Goal: Information Seeking & Learning: Learn about a topic

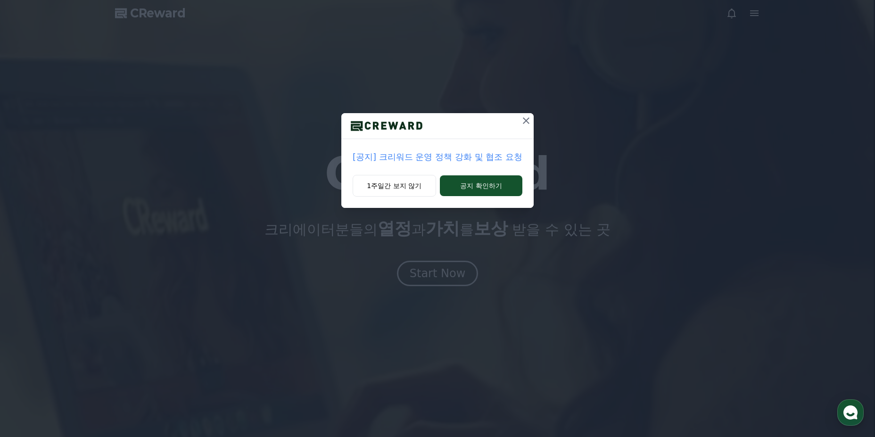
click at [524, 119] on icon at bounding box center [525, 120] width 11 height 11
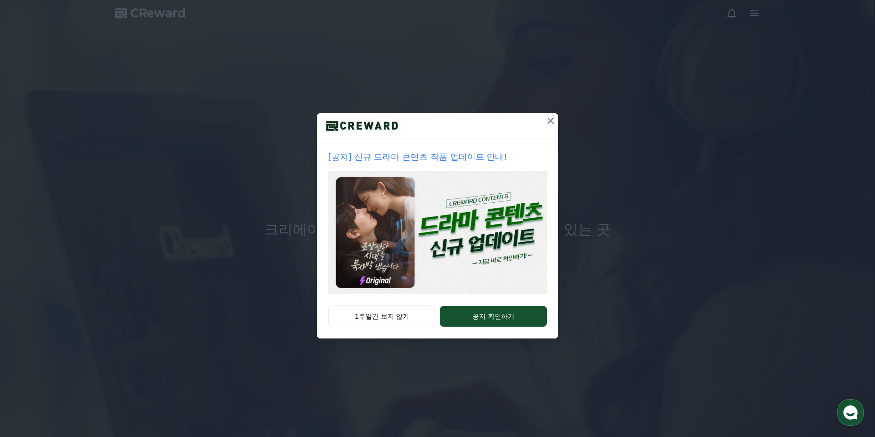
click at [549, 118] on icon at bounding box center [550, 120] width 11 height 11
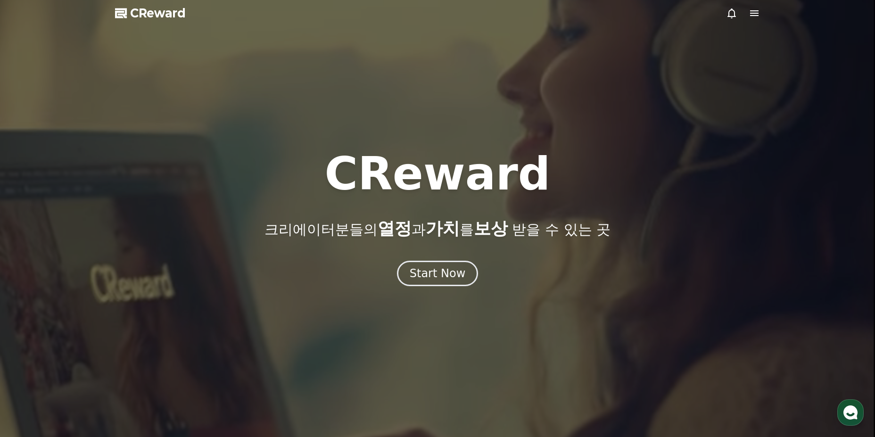
click at [729, 16] on icon at bounding box center [731, 13] width 8 height 10
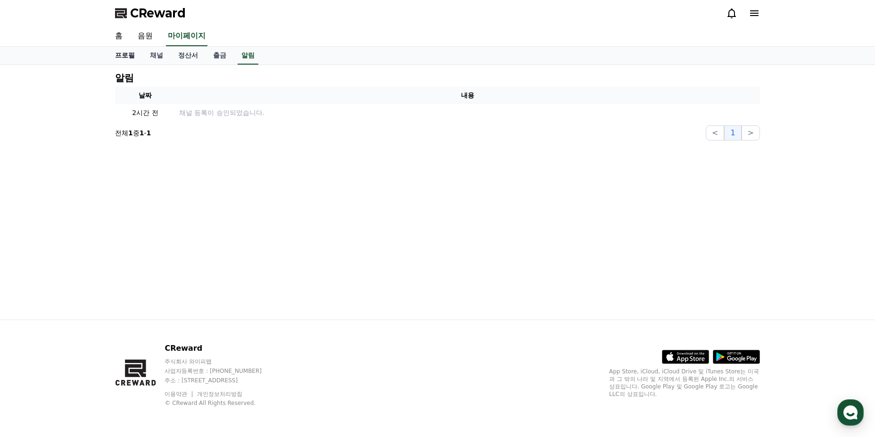
click at [119, 55] on link "프로필" at bounding box center [124, 56] width 35 height 18
select select "**********"
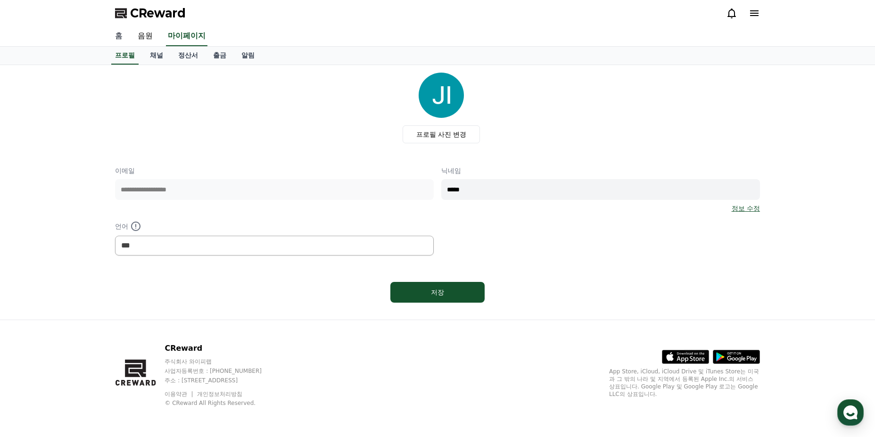
click at [112, 33] on link "홈" at bounding box center [118, 36] width 23 height 20
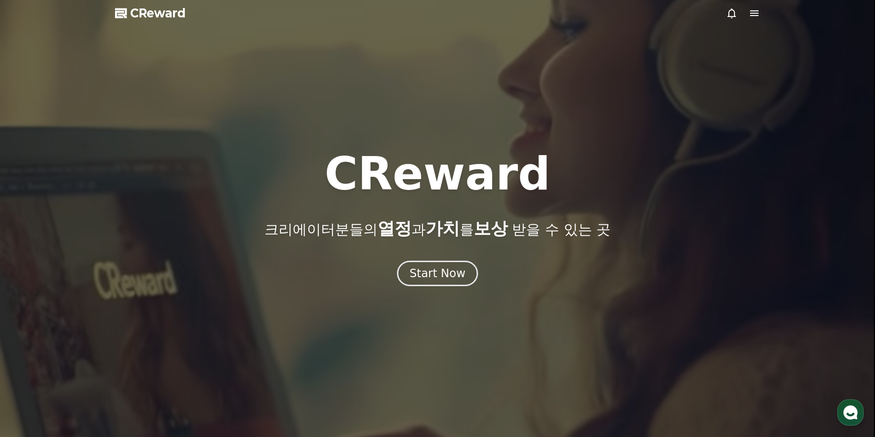
click at [752, 15] on icon at bounding box center [753, 13] width 11 height 11
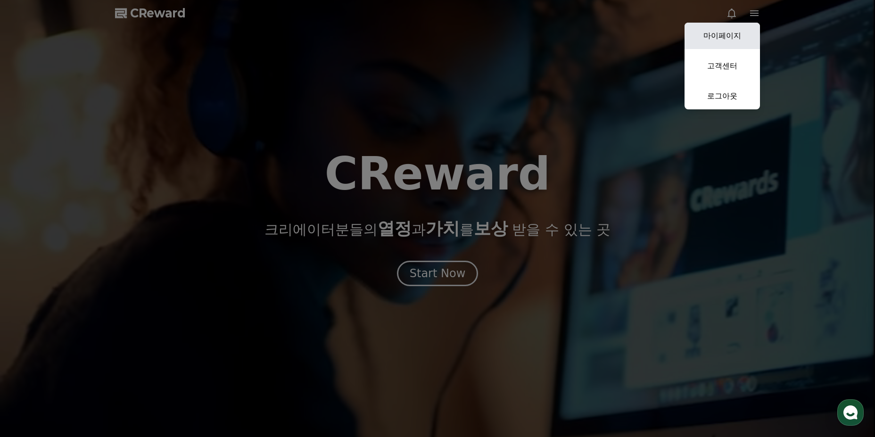
click at [717, 37] on link "마이페이지" at bounding box center [721, 36] width 75 height 26
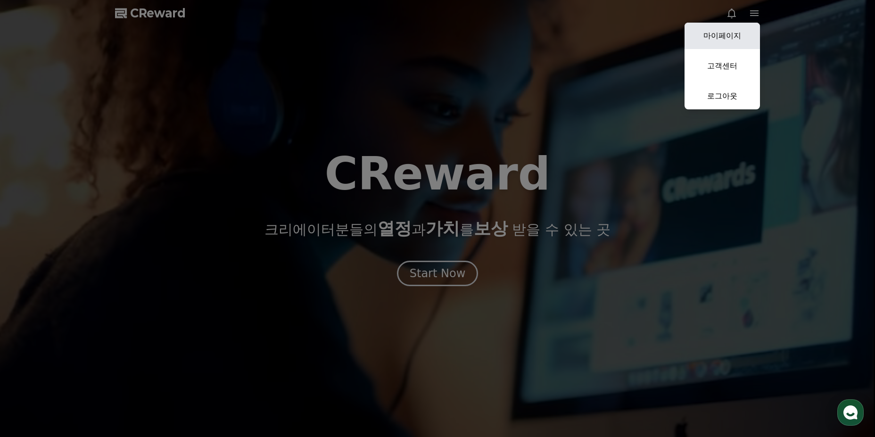
select select "**********"
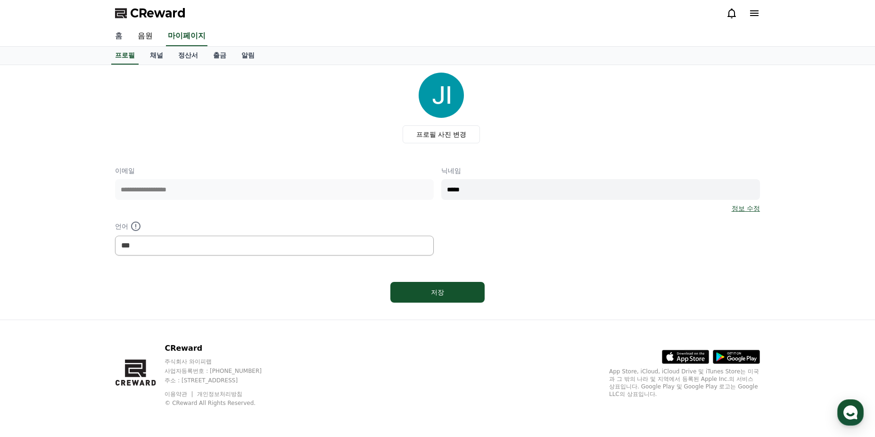
click at [120, 33] on link "홈" at bounding box center [118, 36] width 23 height 20
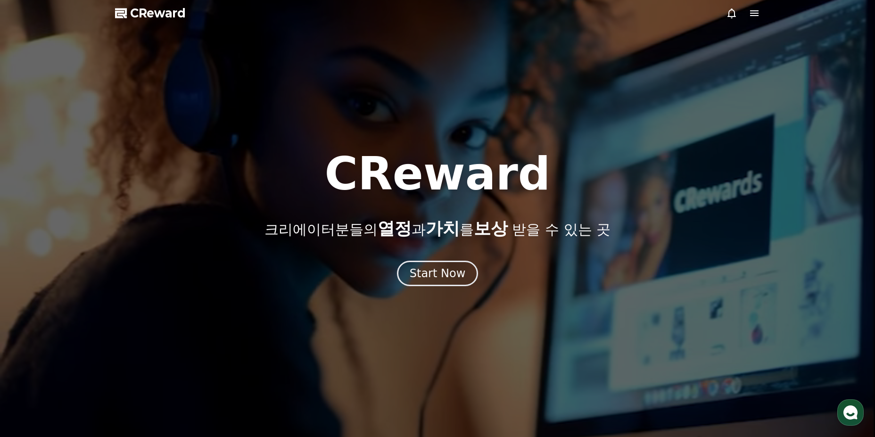
click at [156, 13] on span "CReward" at bounding box center [158, 13] width 56 height 15
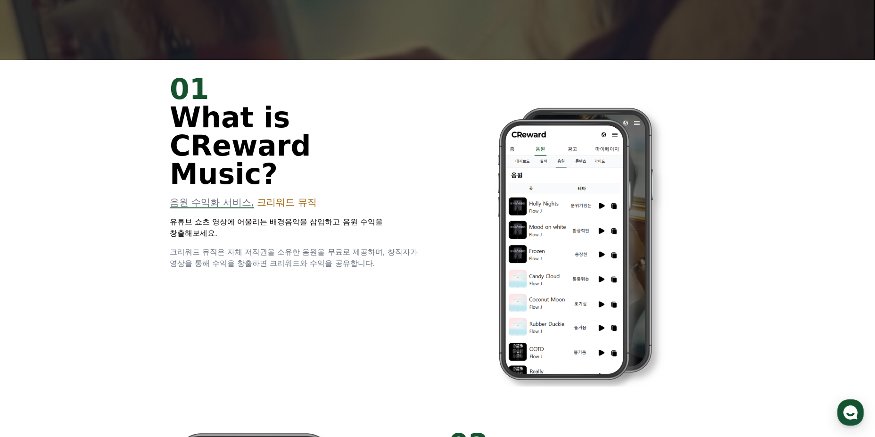
scroll to position [141, 0]
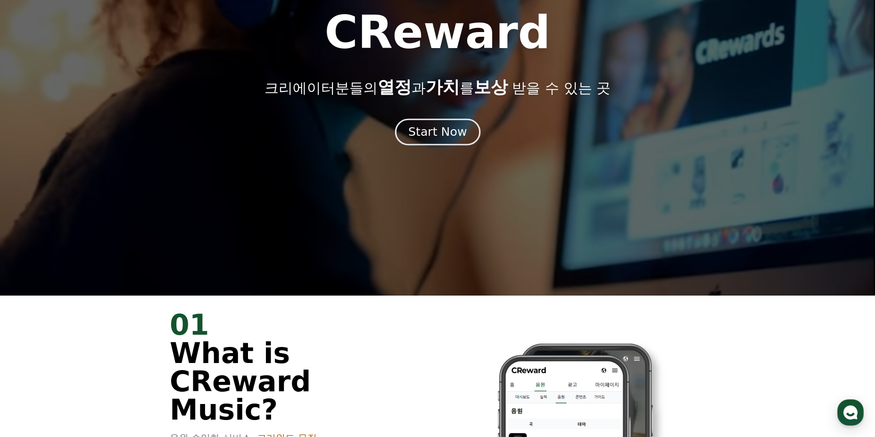
click at [425, 125] on div "Start Now" at bounding box center [437, 132] width 58 height 16
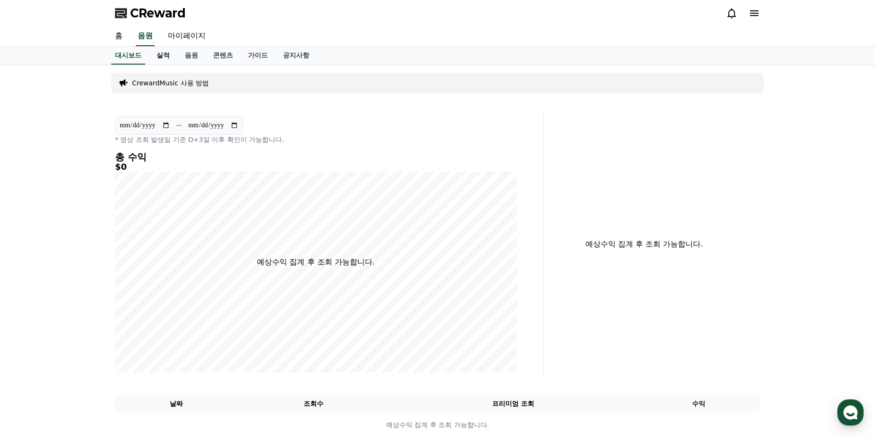
click at [163, 59] on link "실적" at bounding box center [163, 56] width 28 height 18
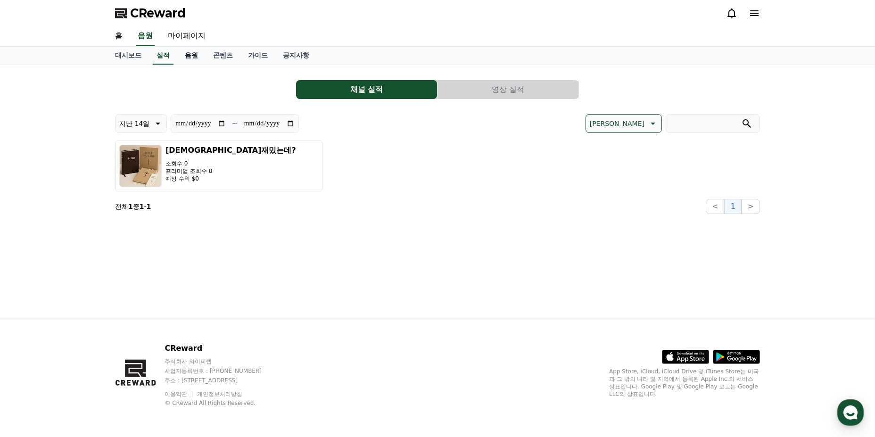
click at [191, 56] on link "음원" at bounding box center [191, 56] width 28 height 18
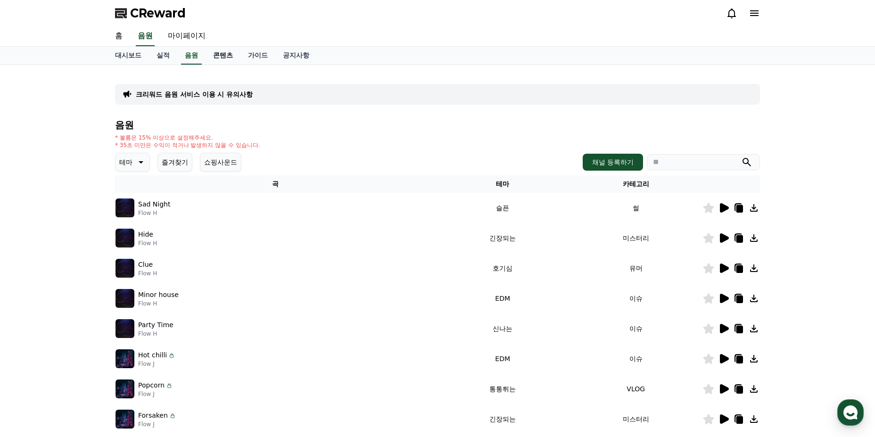
click at [225, 56] on link "콘텐츠" at bounding box center [222, 56] width 35 height 18
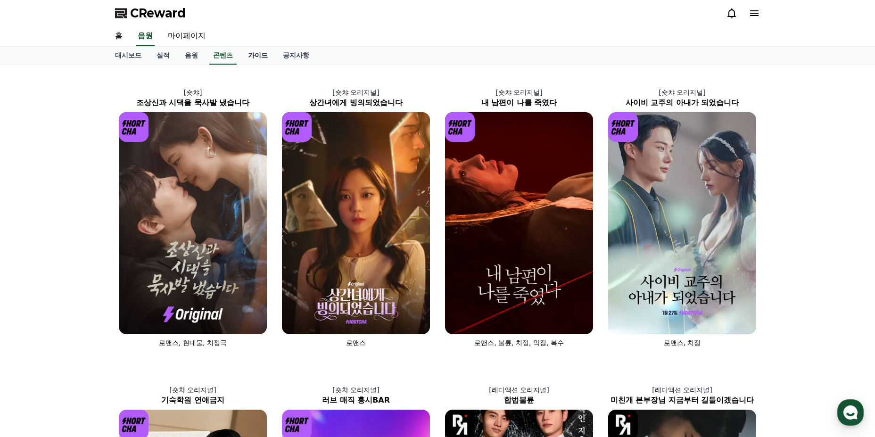
click at [260, 60] on link "가이드" at bounding box center [257, 56] width 35 height 18
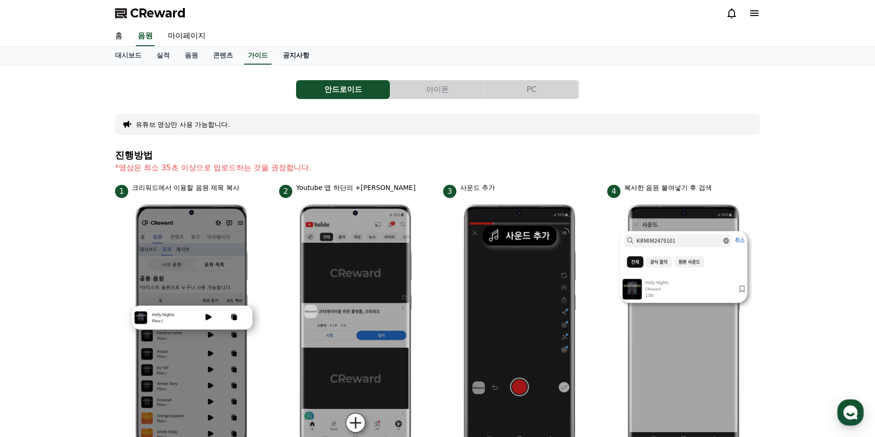
click at [300, 58] on link "공지사항" at bounding box center [295, 56] width 41 height 18
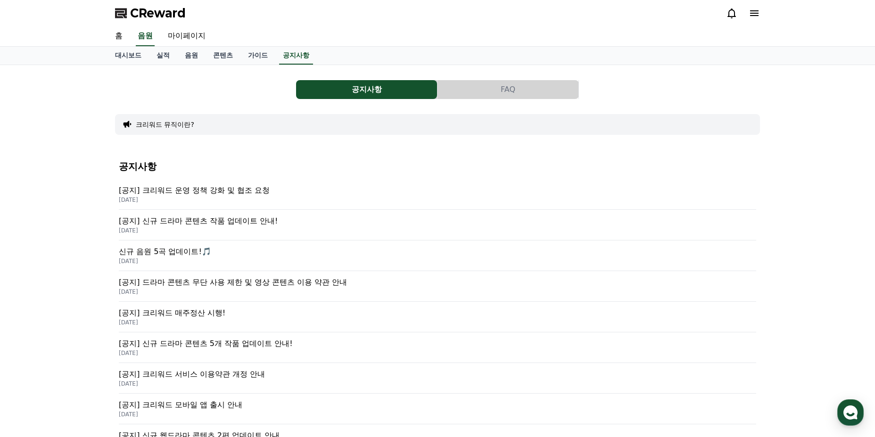
click at [295, 292] on p "[DATE]" at bounding box center [437, 292] width 637 height 8
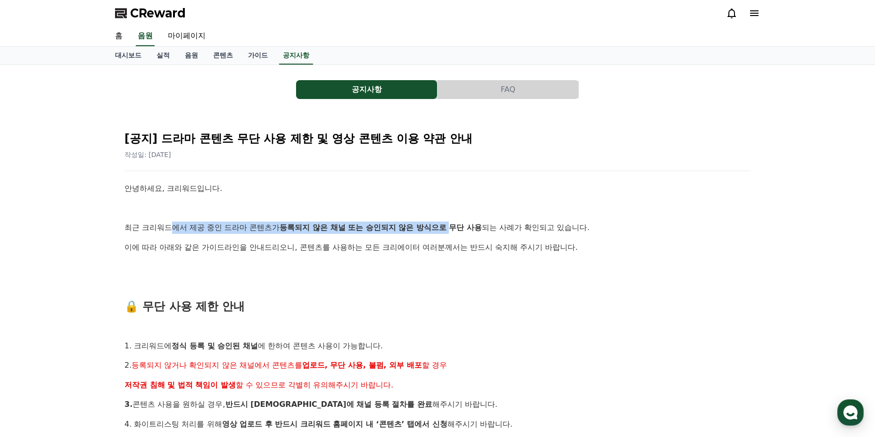
drag, startPoint x: 172, startPoint y: 229, endPoint x: 453, endPoint y: 228, distance: 281.3
click at [453, 228] on p "최근 크리워드에서 제공 중인 드라마 콘텐츠가 등록되지 않은 채널 또는 승인되지 않은 방식으로 무단 사용 되는 사례가 확인되고 있습니다." at bounding box center [437, 227] width 626 height 12
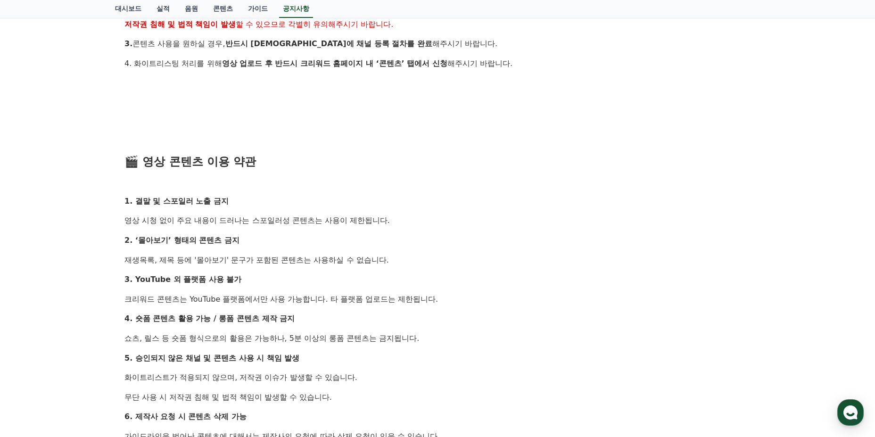
scroll to position [377, 0]
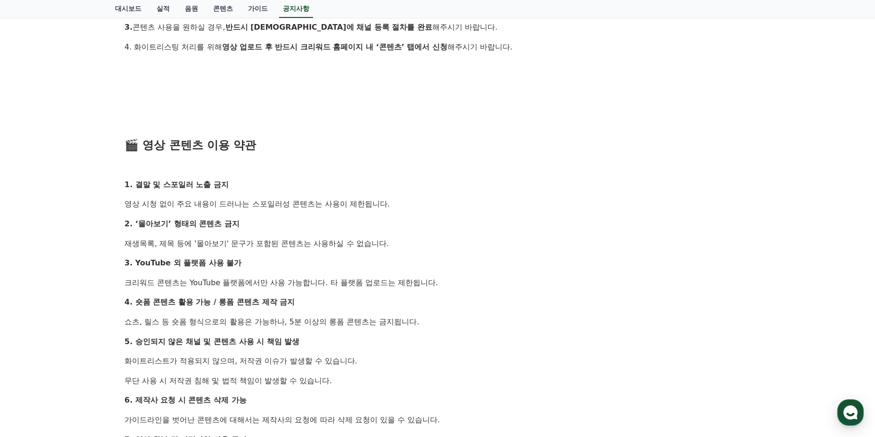
click at [291, 249] on p "재생목록, 제목 등에 '몰아보기' 문구가 포함된 콘텐츠는 사용하실 수 없습니다." at bounding box center [437, 243] width 626 height 12
click at [272, 245] on p "재생목록, 제목 등에 '몰아보기' 문구가 포함된 콘텐츠는 사용하실 수 없습니다." at bounding box center [437, 243] width 626 height 12
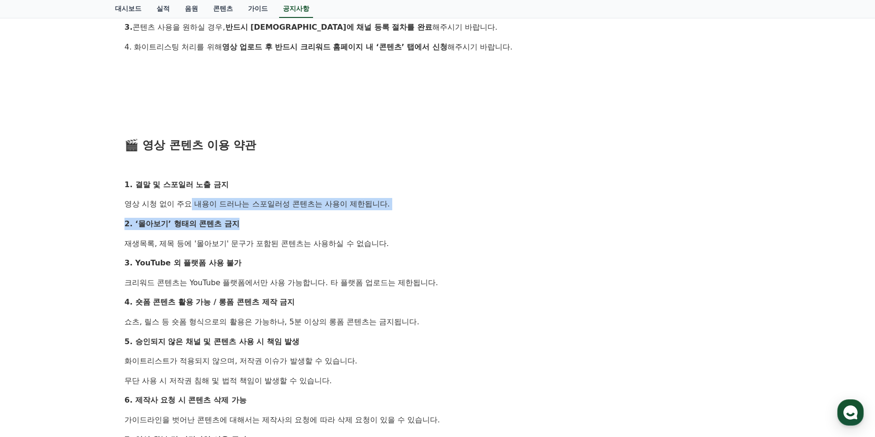
drag, startPoint x: 168, startPoint y: 200, endPoint x: 322, endPoint y: 212, distance: 154.5
click at [322, 212] on div "안녕하세요, 크리워드입니다. 최근 크리워드에서 제공 중인 드라마 콘텐츠가 등록되지 않은 채널 또는 승인되지 않은 방식으로 무단 사용 되는 사례…" at bounding box center [437, 213] width 626 height 817
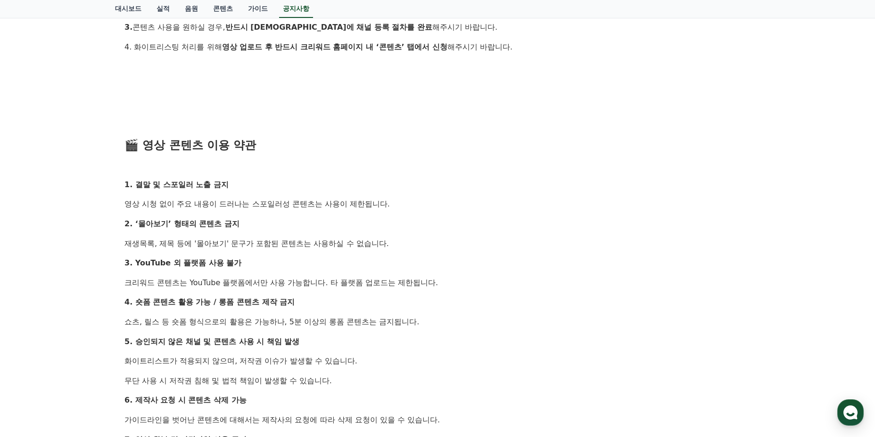
click at [323, 280] on p "크리워드 콘텐츠는 YouTube 플랫폼에서만 사용 가능합니다. 타 플랫폼 업로드는 제한됩니다." at bounding box center [437, 283] width 626 height 12
drag, startPoint x: 160, startPoint y: 281, endPoint x: 392, endPoint y: 281, distance: 231.8
click at [392, 281] on p "크리워드 콘텐츠는 YouTube 플랫폼에서만 사용 가능합니다. 타 플랫폼 업로드는 제한됩니다." at bounding box center [437, 283] width 626 height 12
click at [308, 307] on p "4. 숏폼 콘텐츠 활용 가능 / 롱폼 콘텐츠 제작 금지" at bounding box center [437, 302] width 626 height 12
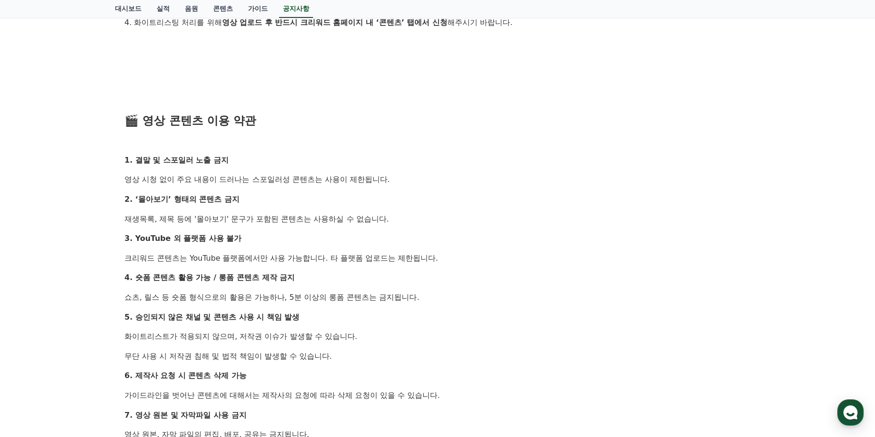
scroll to position [424, 0]
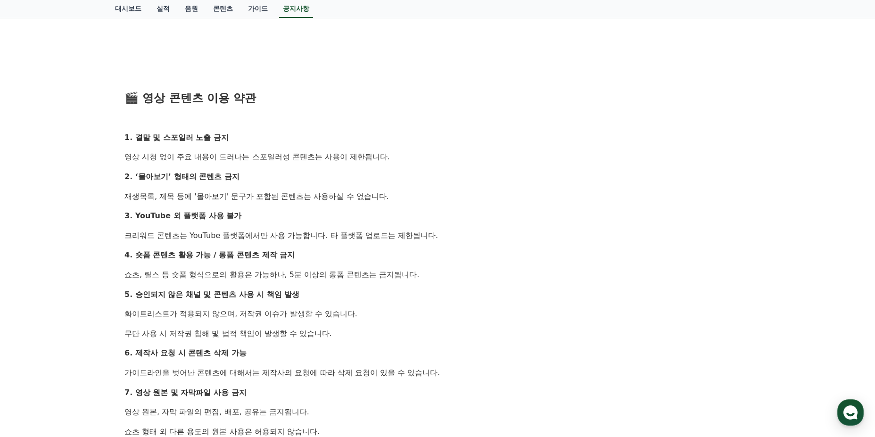
click at [328, 276] on p "쇼츠, 릴스 등 숏폼 형식으로의 활용은 가능하나, 5분 이상의 롱폼 콘텐츠는 금지됩니다." at bounding box center [437, 275] width 626 height 12
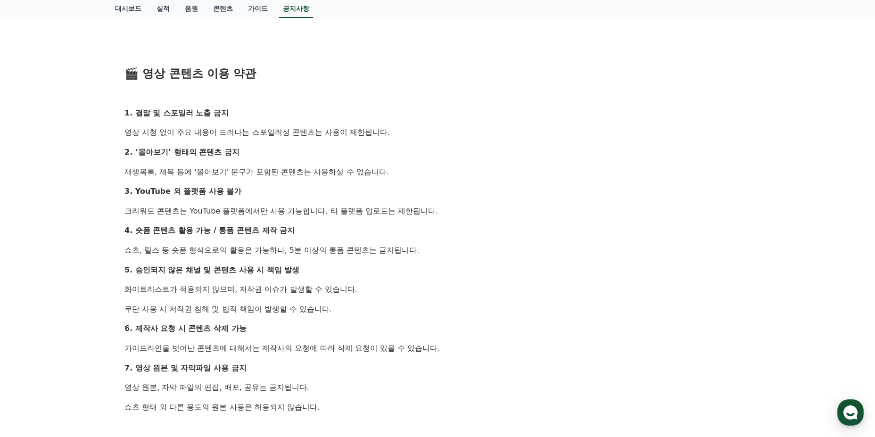
scroll to position [471, 0]
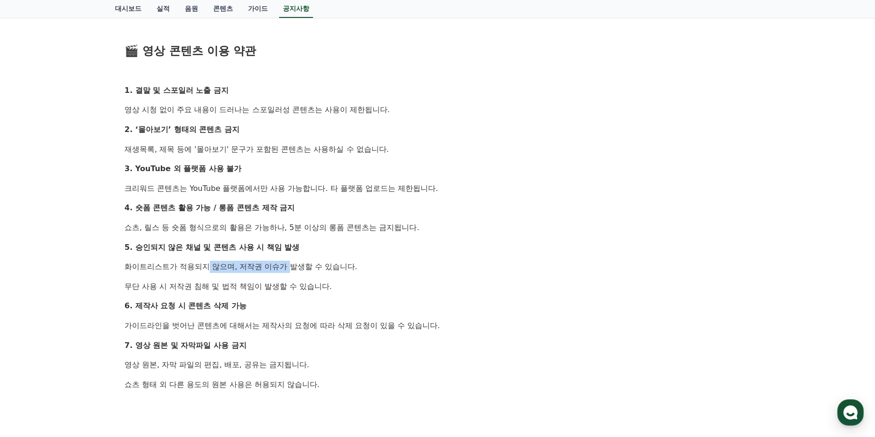
drag, startPoint x: 180, startPoint y: 266, endPoint x: 267, endPoint y: 266, distance: 87.2
click at [267, 266] on p "화이트리스트가 적용되지 않으며, 저작권 이슈가 발생할 수 있습니다." at bounding box center [437, 267] width 626 height 12
click at [298, 270] on p "화이트리스트가 적용되지 않으며, 저작권 이슈가 발생할 수 있습니다." at bounding box center [437, 267] width 626 height 12
drag, startPoint x: 162, startPoint y: 268, endPoint x: 291, endPoint y: 266, distance: 129.1
click at [291, 266] on p "화이트리스트가 적용되지 않으며, 저작권 이슈가 발생할 수 있습니다." at bounding box center [437, 267] width 626 height 12
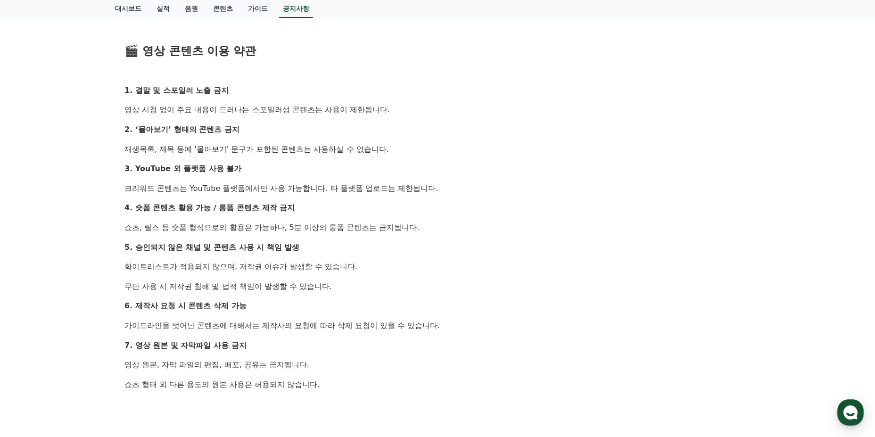
click at [335, 271] on p "화이트리스트가 적용되지 않으며, 저작권 이슈가 발생할 수 있습니다." at bounding box center [437, 267] width 626 height 12
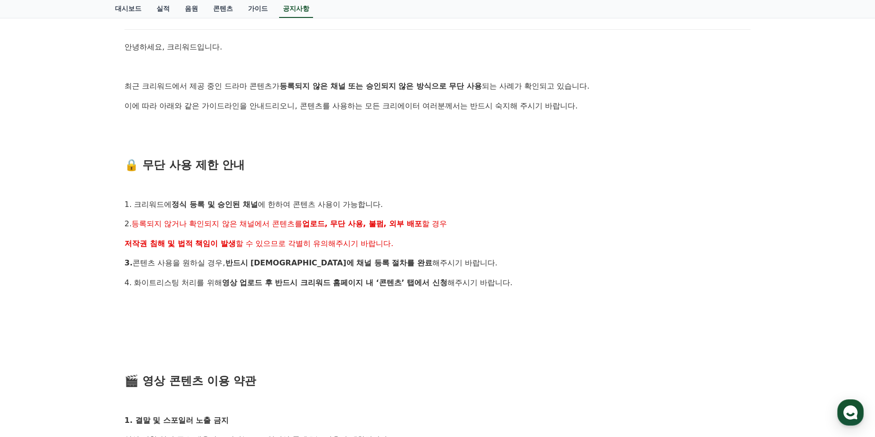
scroll to position [0, 0]
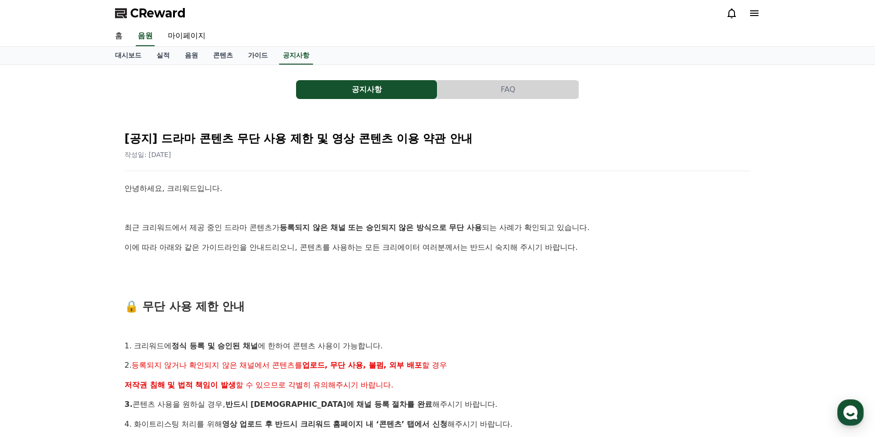
click at [476, 88] on button "FAQ" at bounding box center [507, 89] width 141 height 19
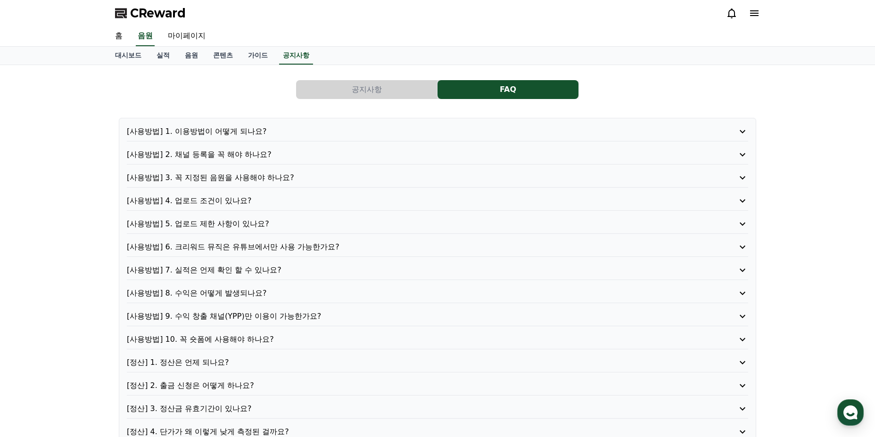
click at [347, 93] on button "공지사항" at bounding box center [366, 89] width 141 height 19
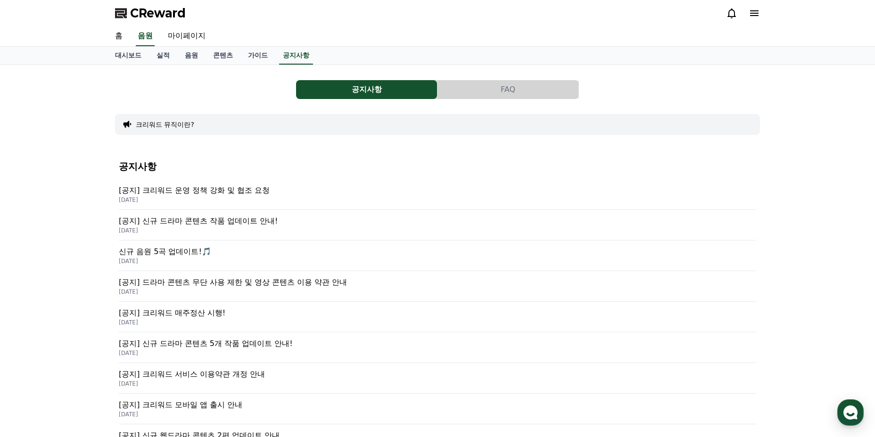
click at [217, 189] on p "[공지] 크리워드 운영 정책 강화 및 협조 요청" at bounding box center [437, 190] width 637 height 11
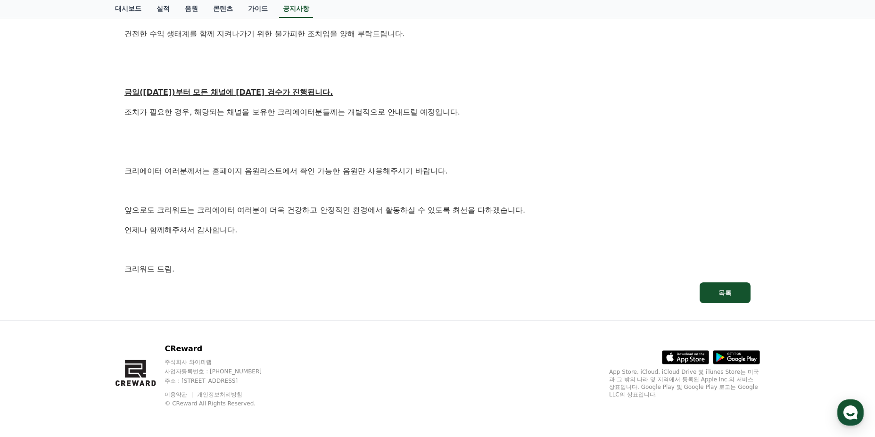
scroll to position [508, 0]
click at [378, 250] on p at bounding box center [437, 249] width 626 height 12
click at [478, 253] on p at bounding box center [437, 249] width 626 height 12
click at [493, 251] on p at bounding box center [437, 249] width 626 height 12
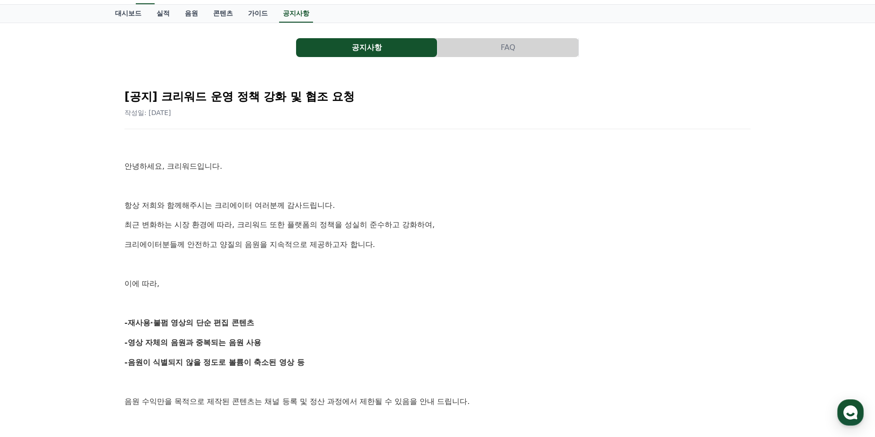
scroll to position [0, 0]
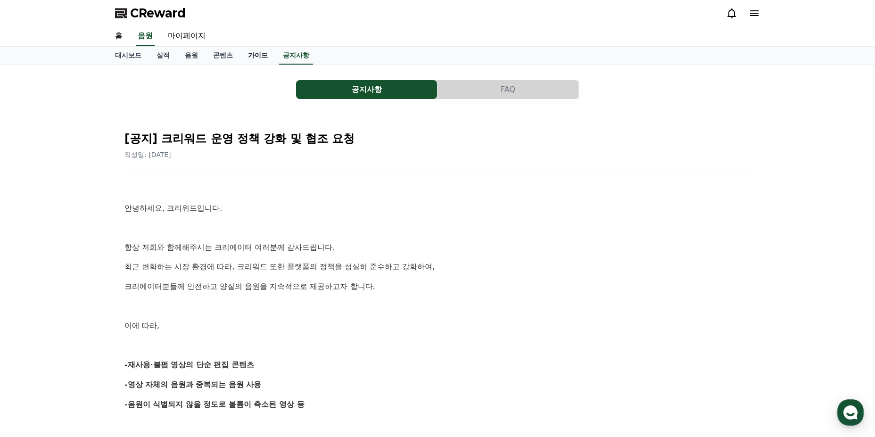
click at [262, 56] on link "가이드" at bounding box center [257, 56] width 35 height 18
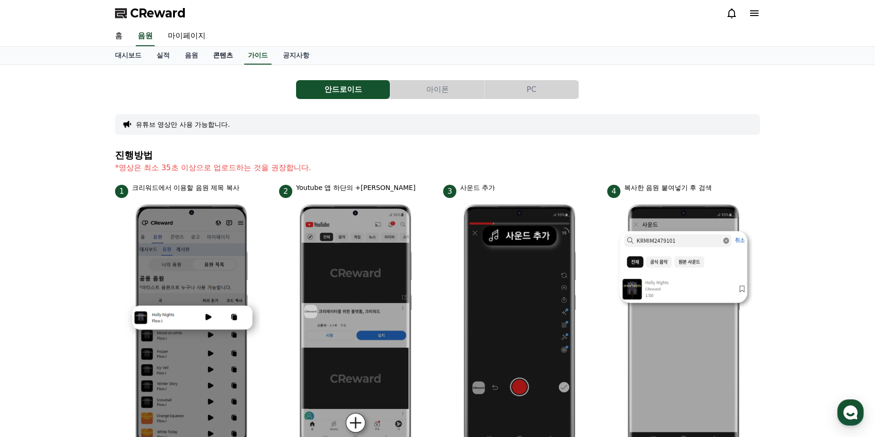
click at [223, 54] on link "콘텐츠" at bounding box center [222, 56] width 35 height 18
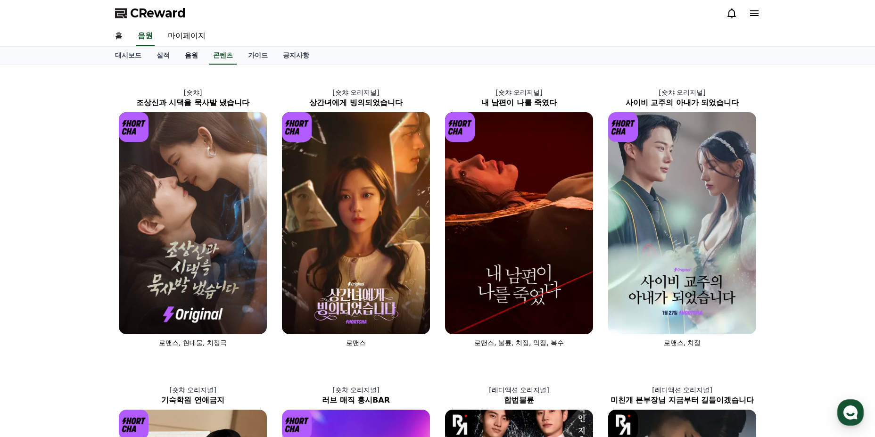
click at [190, 56] on link "음원" at bounding box center [191, 56] width 28 height 18
